Goal: Transaction & Acquisition: Purchase product/service

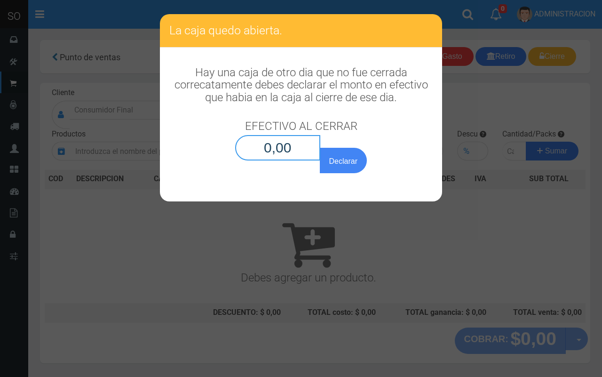
click at [289, 152] on input "0,00" at bounding box center [277, 147] width 85 height 25
type input "0,01"
click at [320, 148] on button "Declarar" at bounding box center [343, 160] width 47 height 25
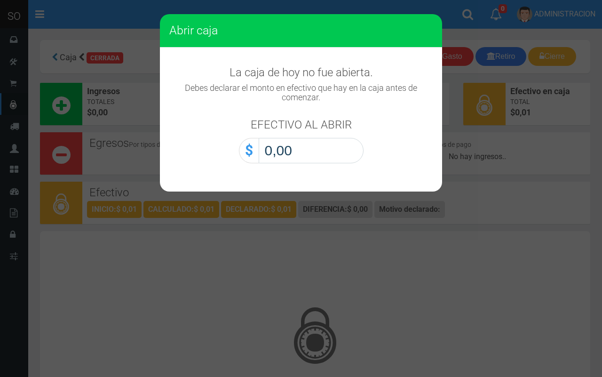
click at [321, 154] on input "0,00" at bounding box center [311, 150] width 105 height 25
type input "0,01"
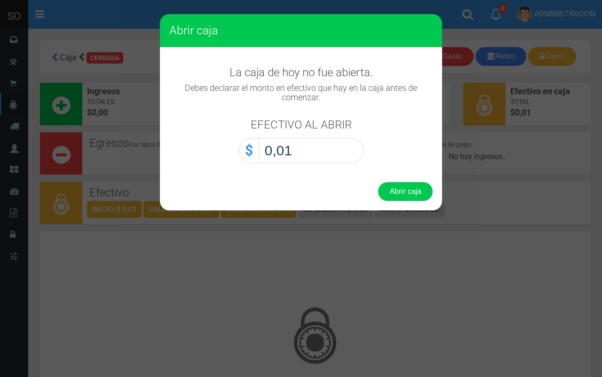
click at [378, 182] on button "Abrir caja" at bounding box center [405, 191] width 55 height 19
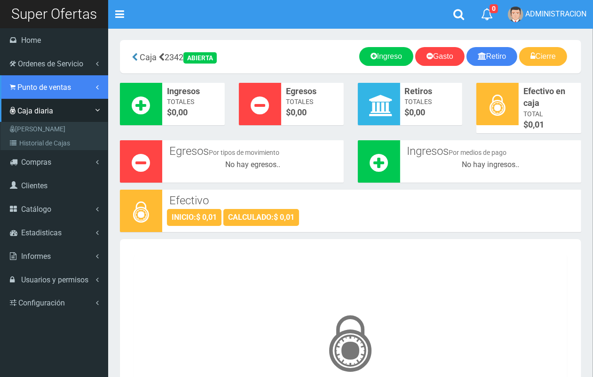
click at [24, 90] on span "Punto de ventas" at bounding box center [44, 87] width 54 height 9
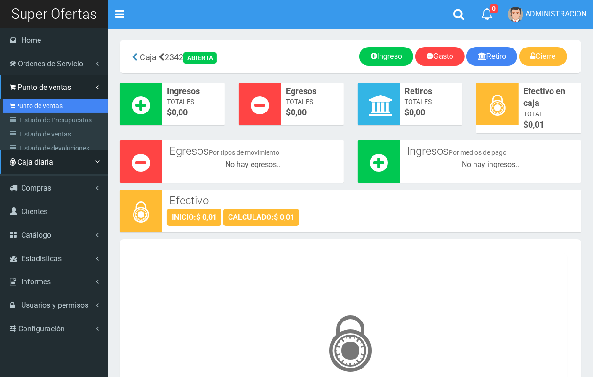
drag, startPoint x: 35, startPoint y: 103, endPoint x: 61, endPoint y: 103, distance: 25.9
click at [35, 102] on link "Punto de ventas" at bounding box center [55, 106] width 105 height 14
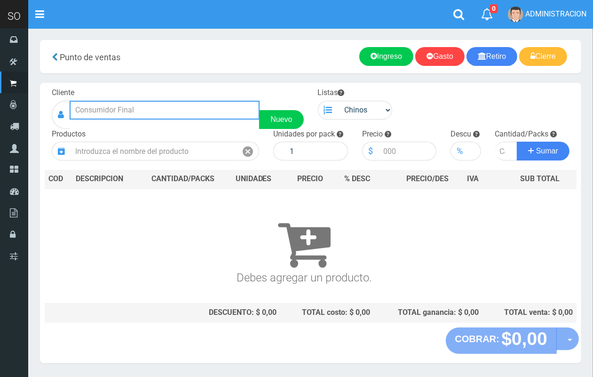
click at [222, 111] on input "text" at bounding box center [165, 110] width 190 height 19
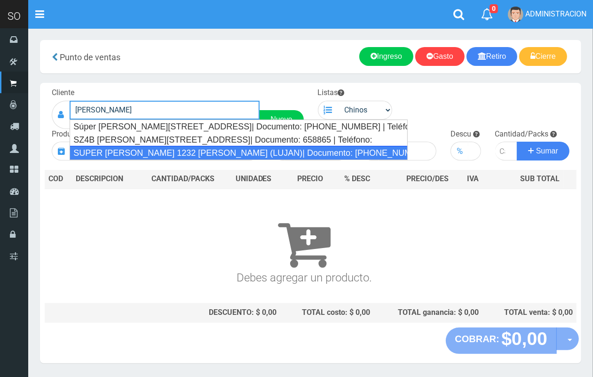
click at [222, 153] on div "SUPER MARIANO MORENO 1232 LUIS (LUJAN)| Documento: 564564863 | Teléfono:" at bounding box center [239, 153] width 338 height 14
type input "SUPER MARIANO MORENO 1232 LUIS (LUJAN)| Documento: 564564863 | Teléfono:"
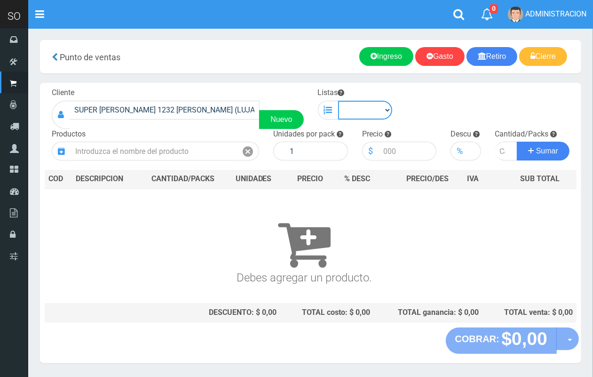
click at [377, 107] on select "Chinos . ." at bounding box center [365, 110] width 55 height 19
select select "1"
click at [338, 101] on select "Chinos . ." at bounding box center [365, 110] width 55 height 19
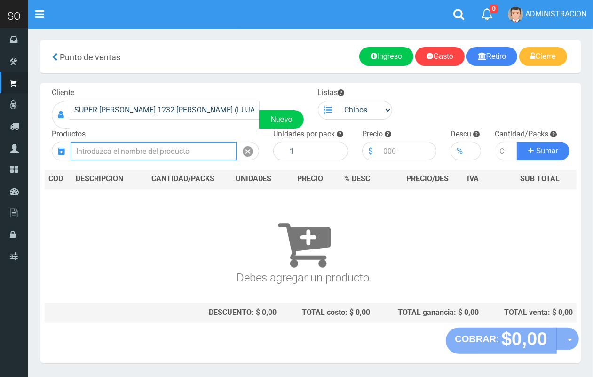
click at [209, 146] on input "text" at bounding box center [154, 151] width 167 height 19
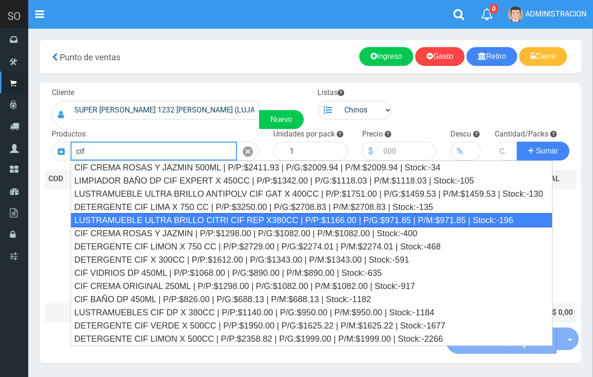
click at [215, 213] on div "LUSTRAMUEBLE ULTRA BRILLO CITRI CIF REP X380CC | P/P:$1166.00 | P/G:$971.85 | P…" at bounding box center [312, 220] width 483 height 14
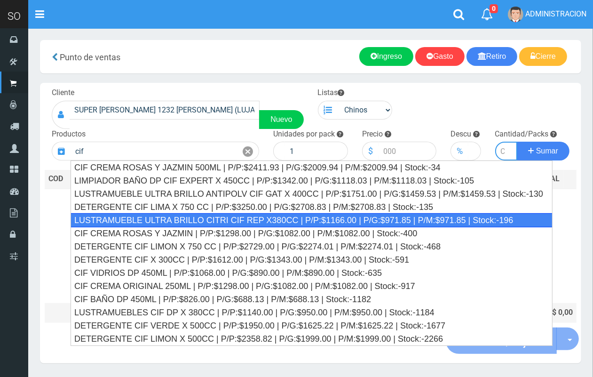
type input "LUSTRAMUEBLE ULTRA BRILLO CITRI CIF REP X380CC | P/P:$1166.00 | P/G:$971.85 | P…"
type input "15"
type input "1166.00"
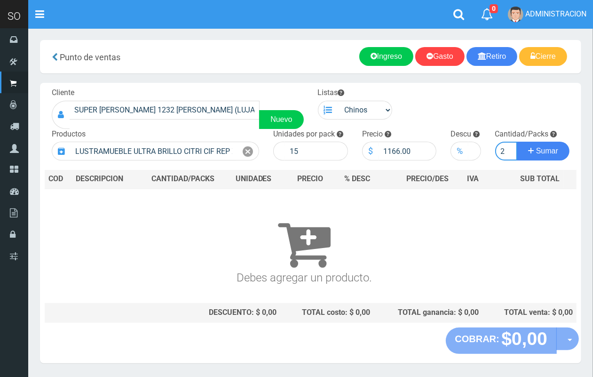
scroll to position [0, 1]
type input "2"
click at [517, 142] on button "Sumar" at bounding box center [543, 151] width 53 height 19
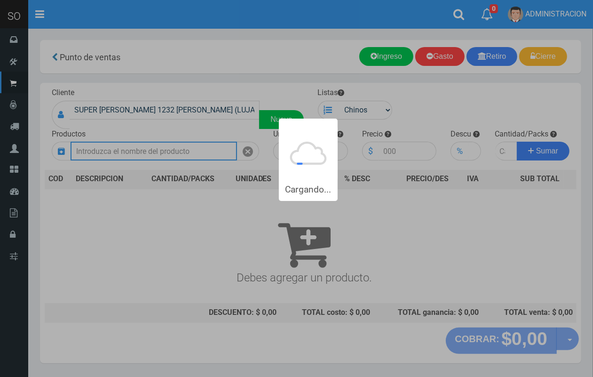
scroll to position [0, 0]
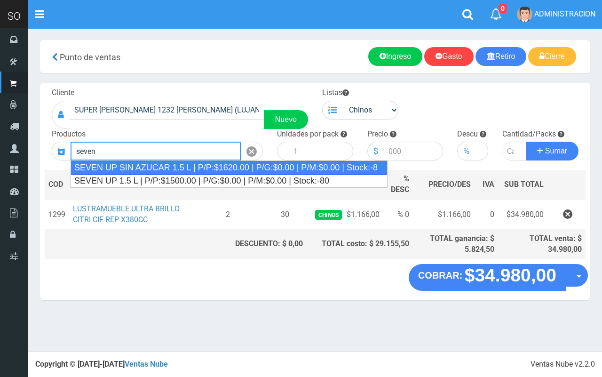
click at [203, 173] on div "SEVEN UP SIN AZUCAR 1.5 L | P/P:$1620.00 | P/G:$0.00 | P/M:$0.00 | Stock:-8" at bounding box center [229, 167] width 317 height 14
type input "SEVEN UP SIN AZUCAR 1.5 L | P/P:$1620.00 | P/G:$0.00 | P/M:$0.00 | Stock:-8"
type input "8"
type input "1620.00"
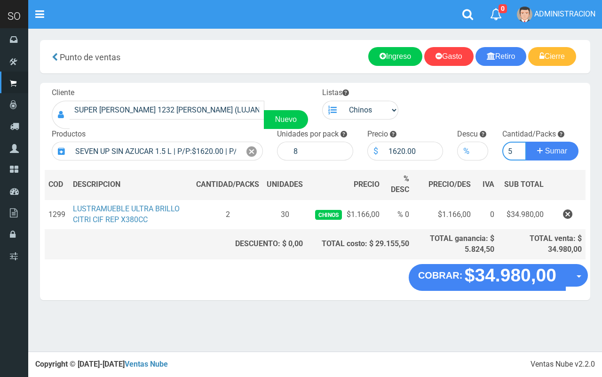
type input "5"
click at [526, 142] on button "Sumar" at bounding box center [552, 151] width 53 height 19
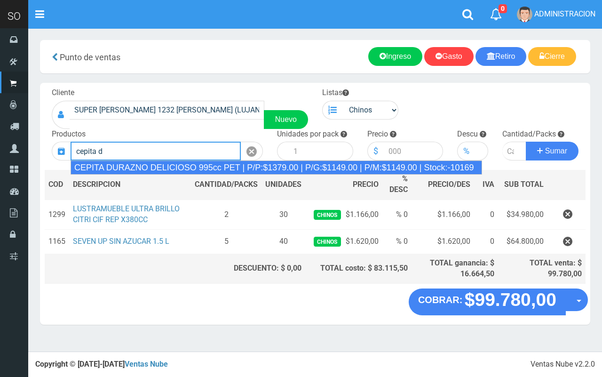
click at [302, 166] on div "CEPITA DURAZNO DELICIOSO 995cc PET | P/P:$1379.00 | P/G:$1149.00 | P/M:$1149.00…" at bounding box center [277, 167] width 412 height 14
type input "CEPITA DURAZNO DELICIOSO 995cc PET | P/P:$1379.00 | P/G:$1149.00 | P/M:$1149.00…"
type input "6"
type input "1379.00"
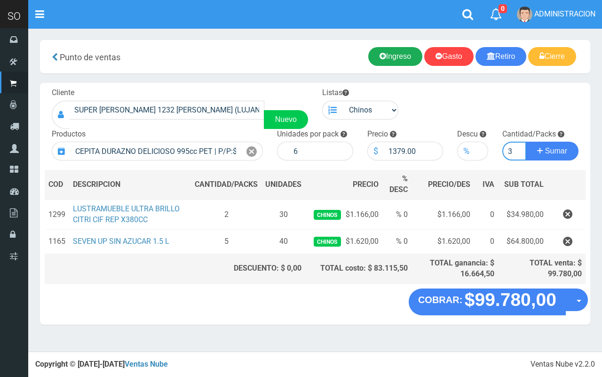
type input "3"
click at [526, 142] on button "Sumar" at bounding box center [552, 151] width 53 height 19
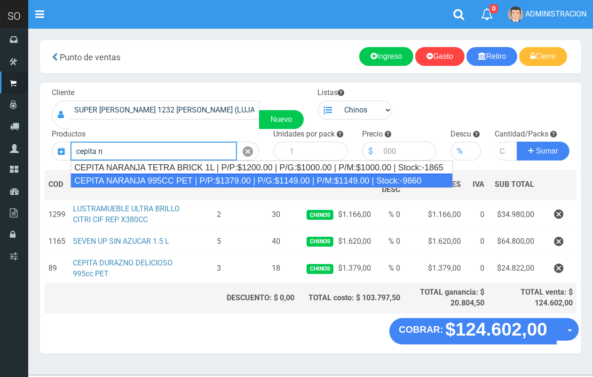
click at [302, 180] on div "CEPITA NARANJA 995CC PET | P/P:$1379.00 | P/G:$1149.00 | P/M:$1149.00 | Stock:-…" at bounding box center [262, 181] width 382 height 14
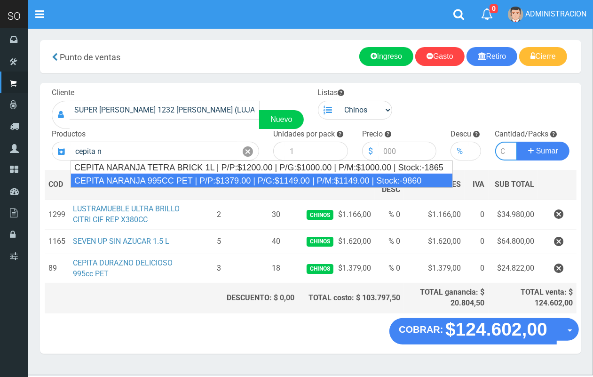
type input "CEPITA NARANJA 995CC PET | P/P:$1379.00 | P/G:$1149.00 | P/M:$1149.00 | Stock:-…"
type input "6"
type input "1379.00"
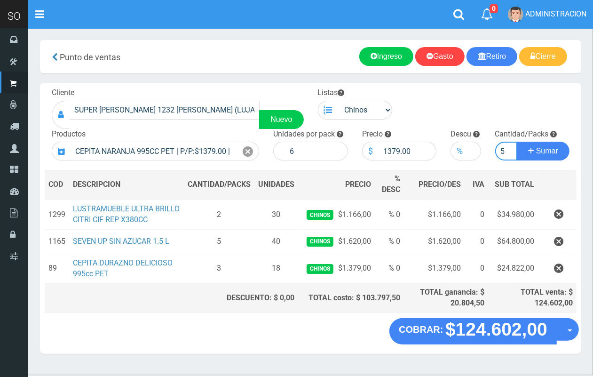
scroll to position [0, 1]
type input "5"
click at [517, 142] on button "Sumar" at bounding box center [543, 151] width 53 height 19
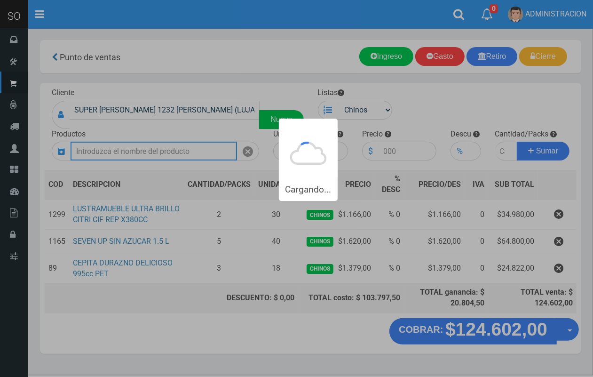
scroll to position [0, 0]
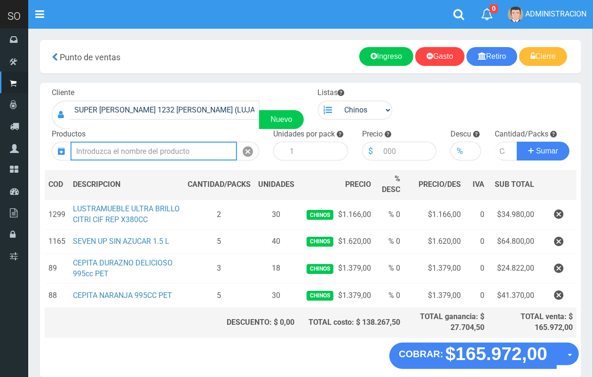
type input "q"
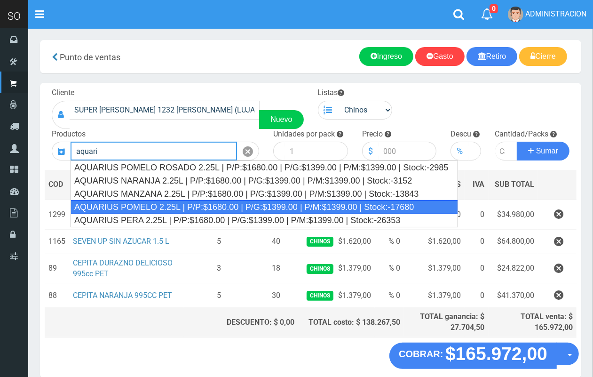
click at [184, 207] on div "AQUARIUS POMELO 2.25L | P/P:$1680.00 | P/G:$1399.00 | P/M:$1399.00 | Stock:-176…" at bounding box center [265, 207] width 388 height 14
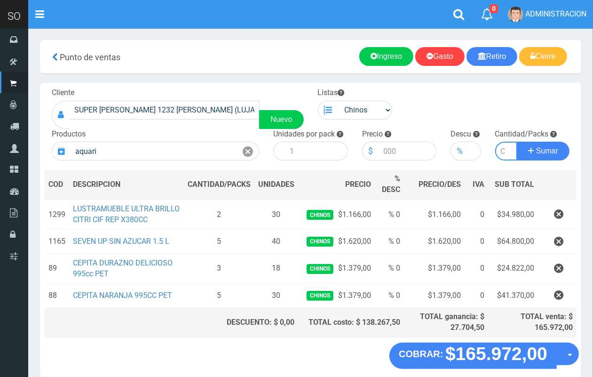
type input "AQUARIUS POMELO 2.25L | P/P:$1680.00 | P/G:$1399.00 | P/M:$1399.00 | Stock:-176…"
type input "6"
type input "1680.00"
click at [250, 149] on icon at bounding box center [248, 152] width 10 height 14
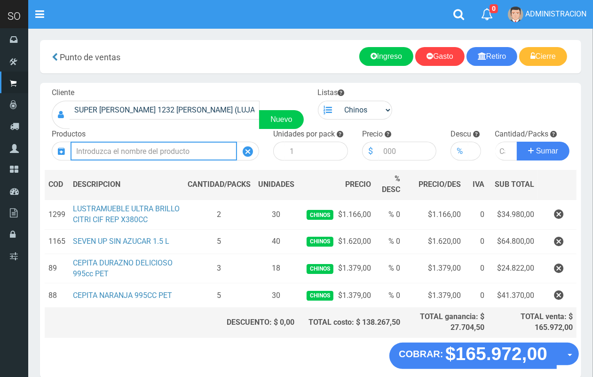
type input "e"
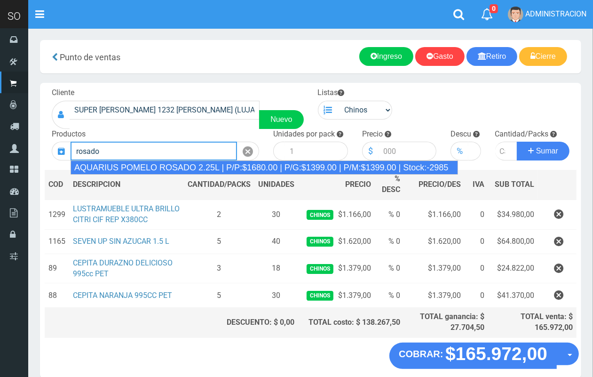
click at [262, 163] on div "AQUARIUS POMELO ROSADO 2.25L | P/P:$1680.00 | P/G:$1399.00 | P/M:$1399.00 | Sto…" at bounding box center [265, 167] width 388 height 14
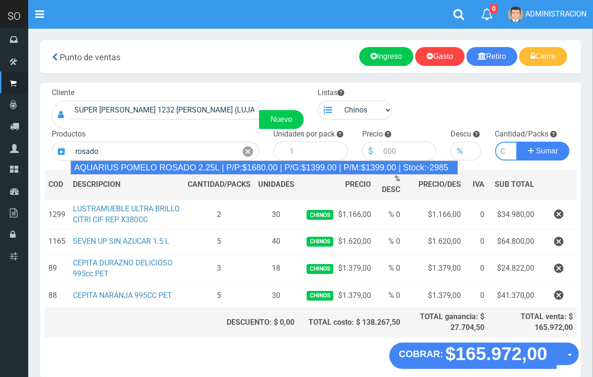
type input "AQUARIUS POMELO ROSADO 2.25L | P/P:$1680.00 | P/G:$1399.00 | P/M:$1399.00 | Sto…"
type input "6"
type input "1680.00"
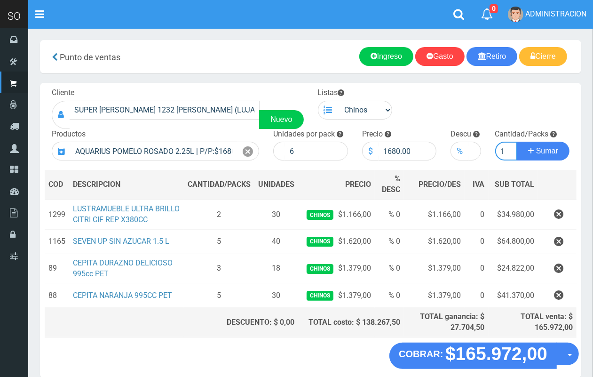
scroll to position [0, 1]
type input "1"
click at [517, 142] on button "Sumar" at bounding box center [543, 151] width 53 height 19
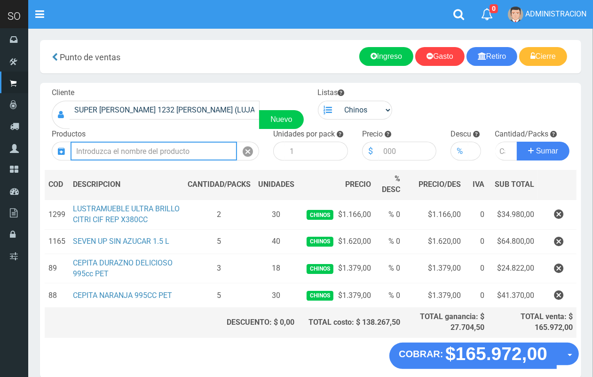
scroll to position [0, 0]
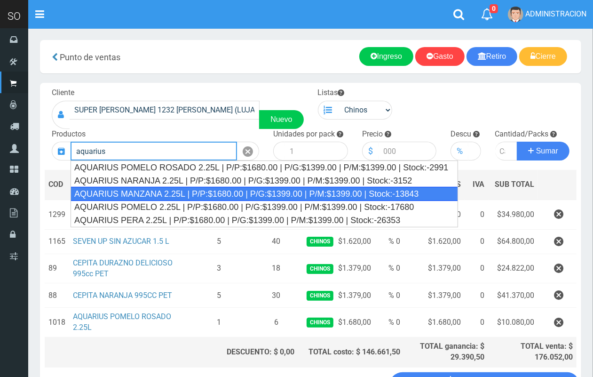
click at [201, 189] on div "AQUARIUS MANZANA 2.25L | P/P:$1680.00 | P/G:$1399.00 | P/M:$1399.00 | Stock:-13…" at bounding box center [265, 194] width 388 height 14
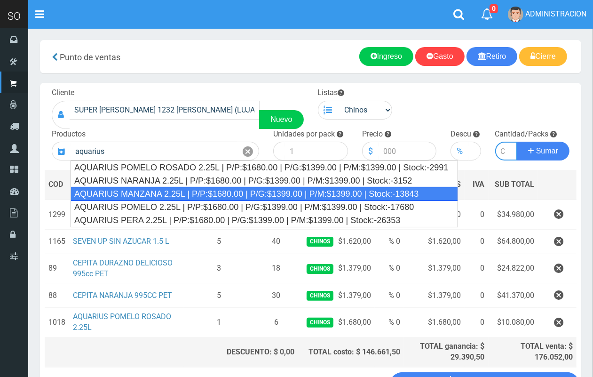
type input "AQUARIUS MANZANA 2.25L | P/P:$1680.00 | P/G:$1399.00 | P/M:$1399.00 | Stock:-13…"
type input "6"
type input "1680.00"
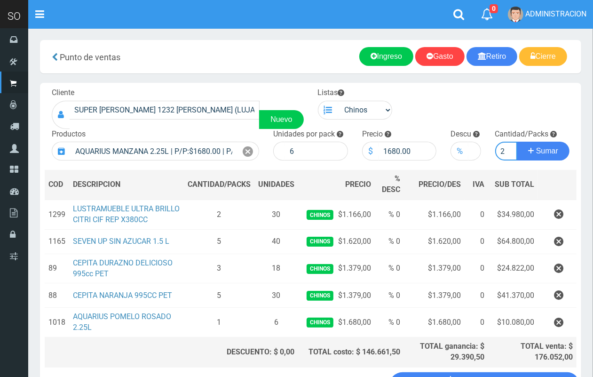
scroll to position [0, 1]
type input "2"
click at [517, 142] on button "Sumar" at bounding box center [543, 151] width 53 height 19
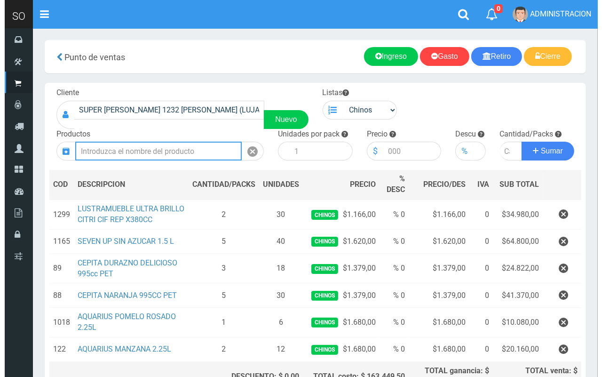
scroll to position [98, 0]
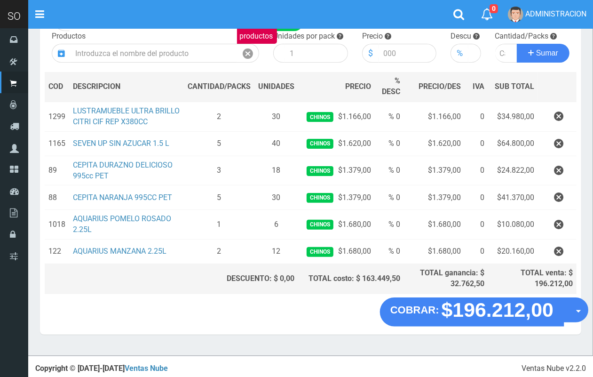
drag, startPoint x: 577, startPoint y: 309, endPoint x: 566, endPoint y: 325, distance: 19.3
click at [577, 309] on button "Opciones" at bounding box center [576, 309] width 25 height 25
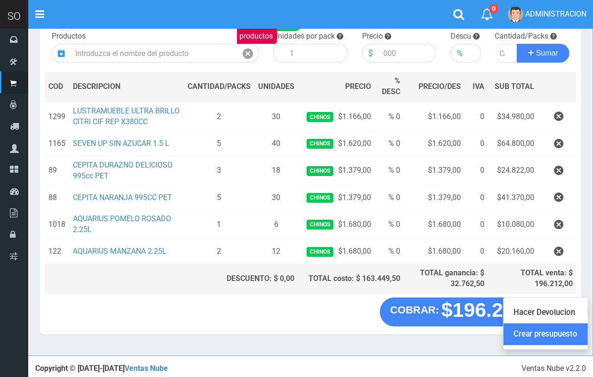
click at [564, 330] on link "Crear presupuesto" at bounding box center [546, 334] width 84 height 22
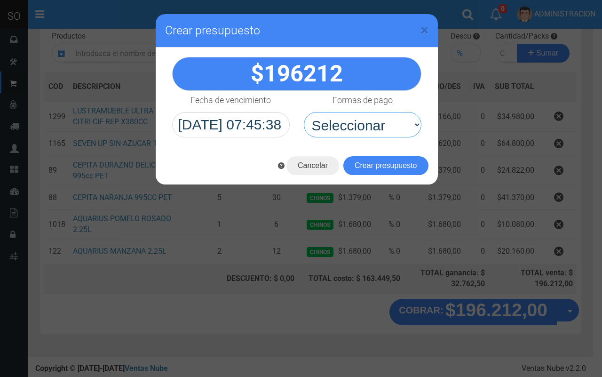
drag, startPoint x: 394, startPoint y: 121, endPoint x: 373, endPoint y: 153, distance: 38.4
click at [391, 124] on select "Seleccionar Efectivo Tarjeta de Crédito Depósito Débito" at bounding box center [363, 124] width 118 height 25
drag, startPoint x: 380, startPoint y: 122, endPoint x: 375, endPoint y: 135, distance: 13.8
click at [380, 122] on select "Seleccionar Efectivo Tarjeta de Crédito Depósito Débito" at bounding box center [363, 124] width 118 height 25
select select "Efectivo"
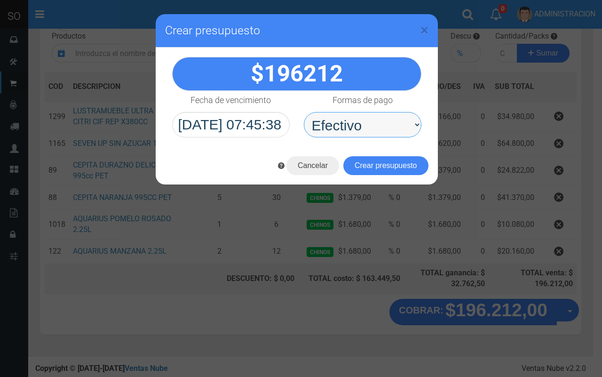
click at [304, 112] on select "Seleccionar Efectivo Tarjeta de Crédito Depósito Débito" at bounding box center [363, 124] width 118 height 25
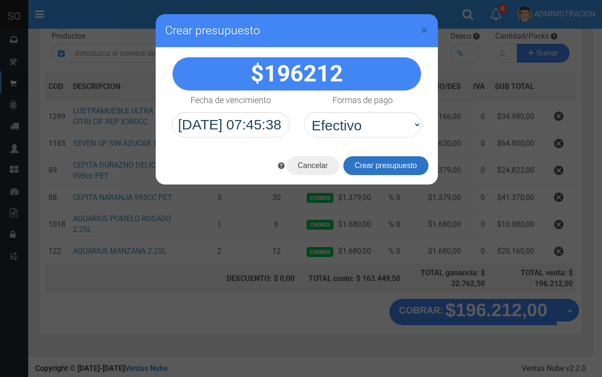
click at [365, 163] on button "Crear presupuesto" at bounding box center [385, 165] width 85 height 19
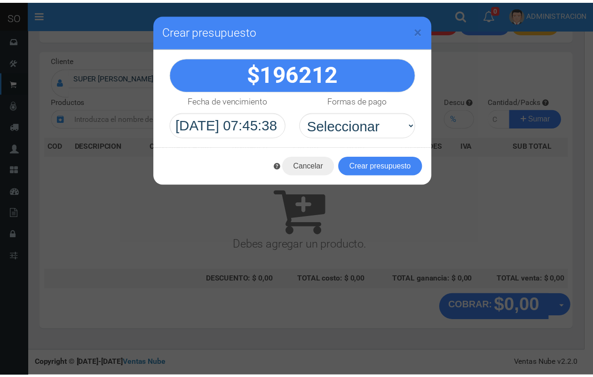
scroll to position [28, 0]
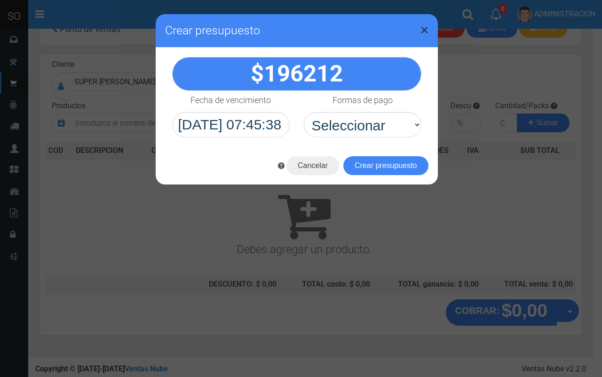
drag, startPoint x: 424, startPoint y: 27, endPoint x: 326, endPoint y: 0, distance: 101.8
click at [424, 27] on span "×" at bounding box center [425, 30] width 8 height 18
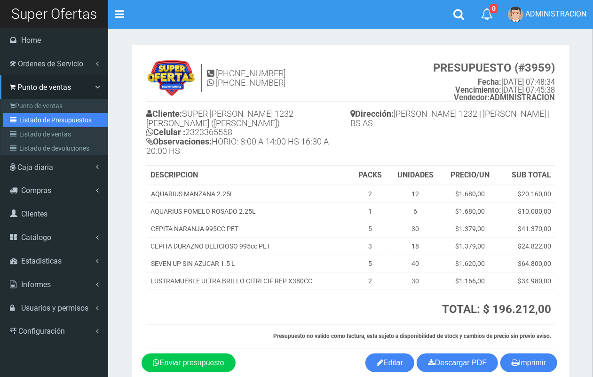
click at [29, 121] on link "Listado de Presupuestos" at bounding box center [55, 120] width 105 height 14
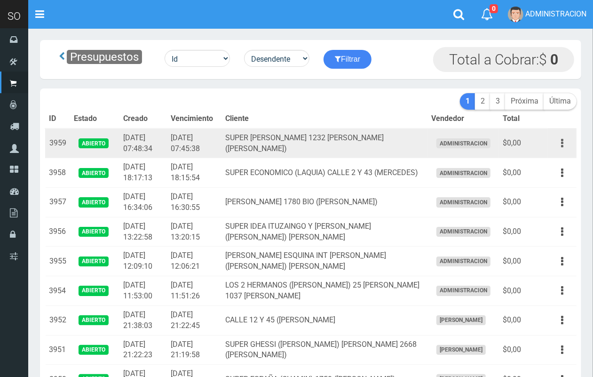
click at [565, 141] on button "button" at bounding box center [562, 143] width 21 height 16
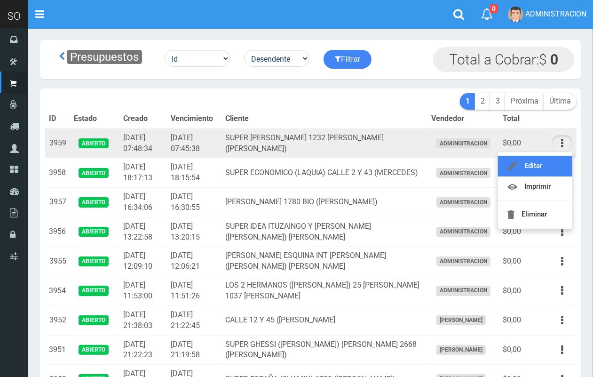
click at [547, 168] on link "Editar" at bounding box center [535, 166] width 74 height 21
